Goal: Task Accomplishment & Management: Manage account settings

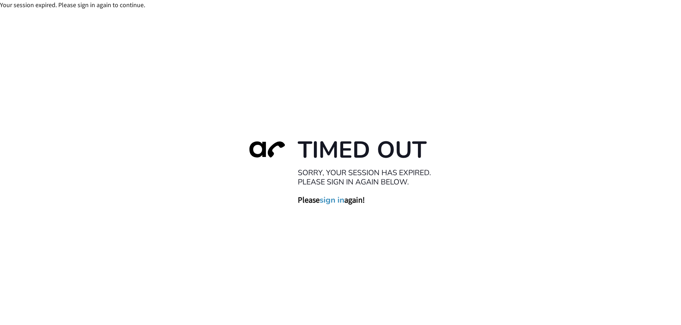
click at [329, 204] on link "sign in" at bounding box center [331, 200] width 25 height 10
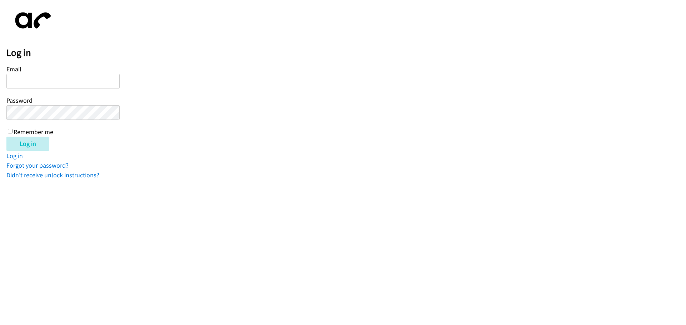
type input "[EMAIL_ADDRESS][DOMAIN_NAME]"
click at [10, 133] on input "Remember me" at bounding box center [10, 131] width 5 height 5
checkbox input "true"
click at [25, 143] on input "Log in" at bounding box center [27, 144] width 43 height 14
